Goal: Information Seeking & Learning: Learn about a topic

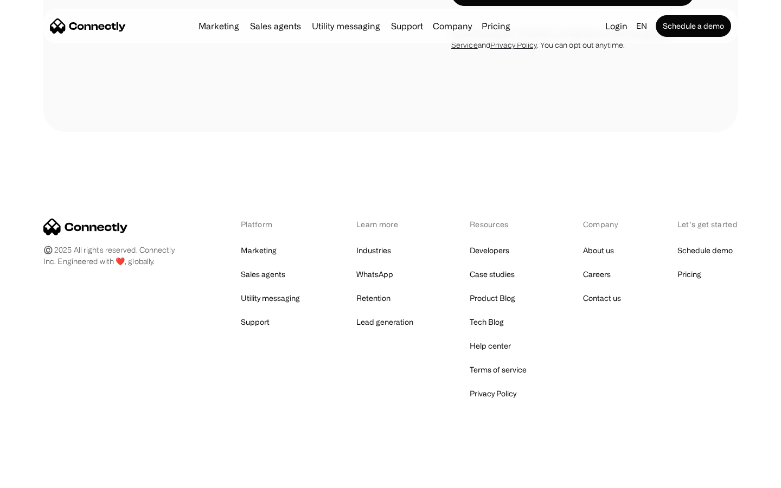
scroll to position [929, 0]
